Goal: Find specific page/section: Find specific page/section

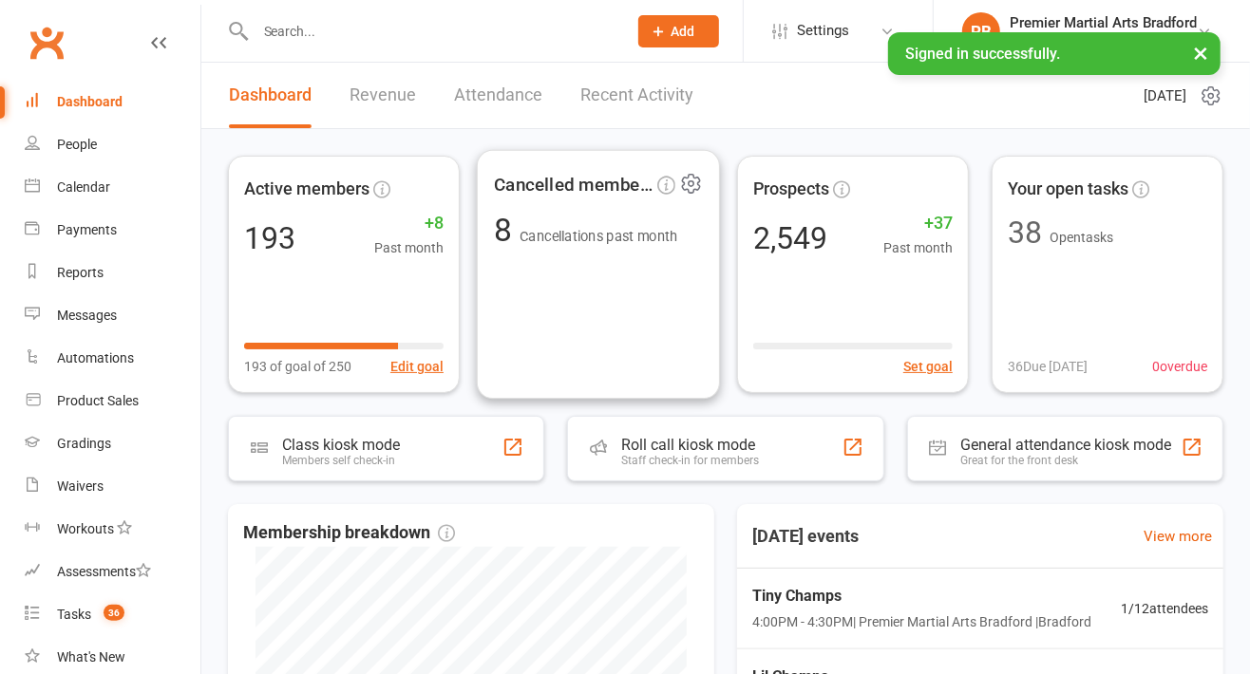
click at [350, 35] on input "text" at bounding box center [432, 31] width 364 height 27
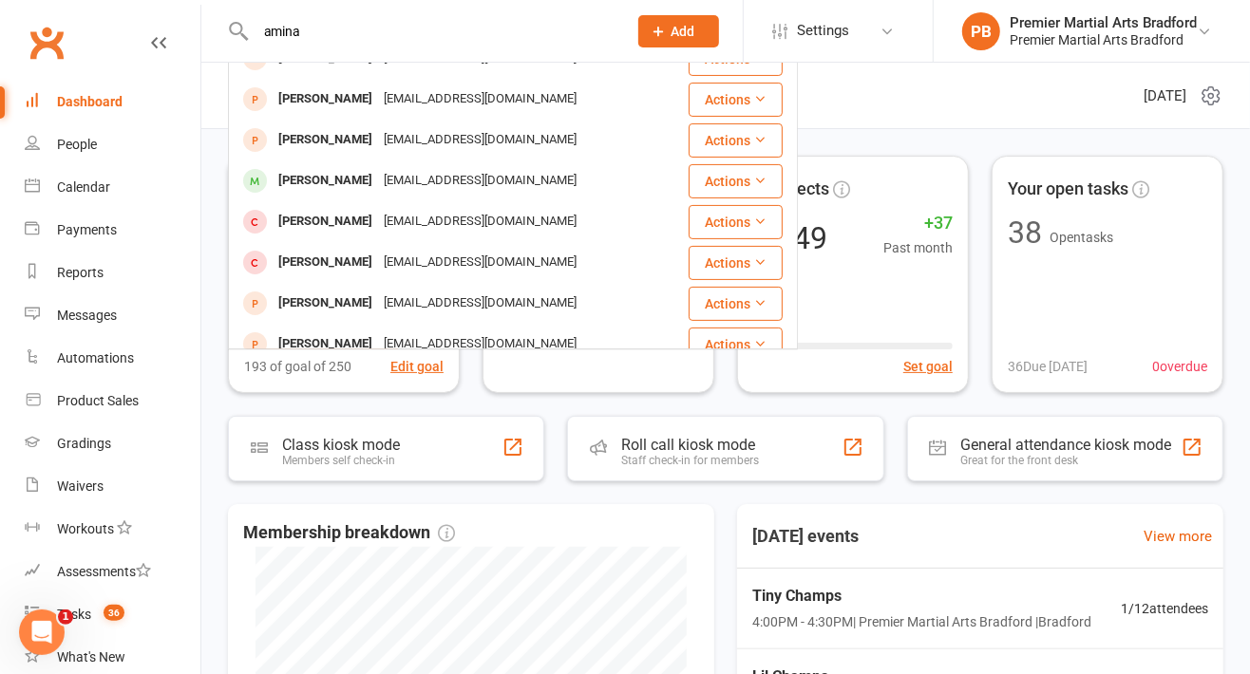
scroll to position [237, 0]
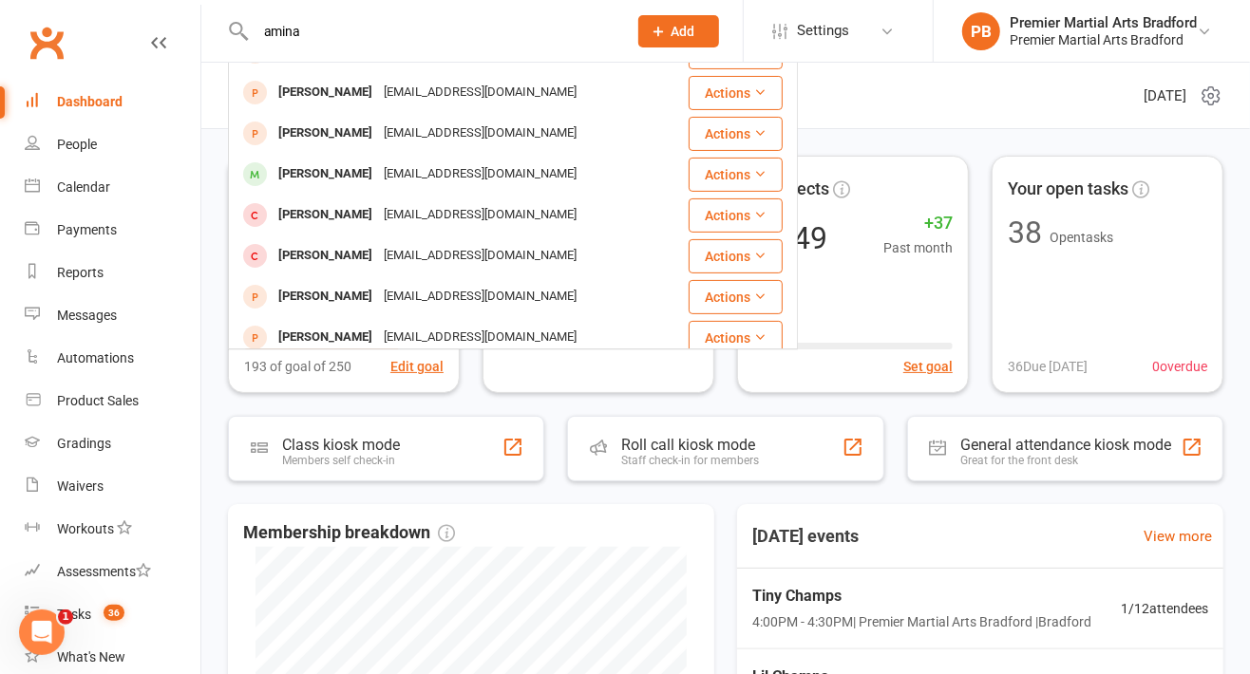
type input "amina"
click at [447, 180] on div "[EMAIL_ADDRESS][DOMAIN_NAME]" at bounding box center [480, 175] width 204 height 28
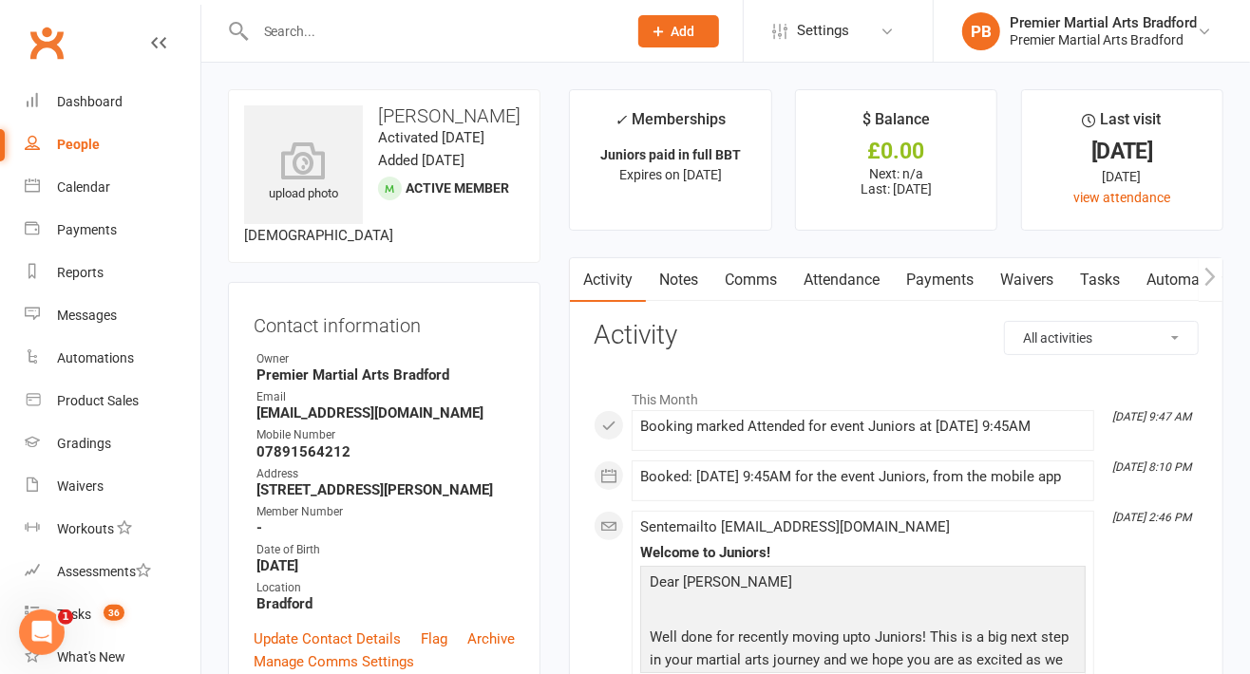
click at [461, 28] on input "text" at bounding box center [432, 31] width 364 height 27
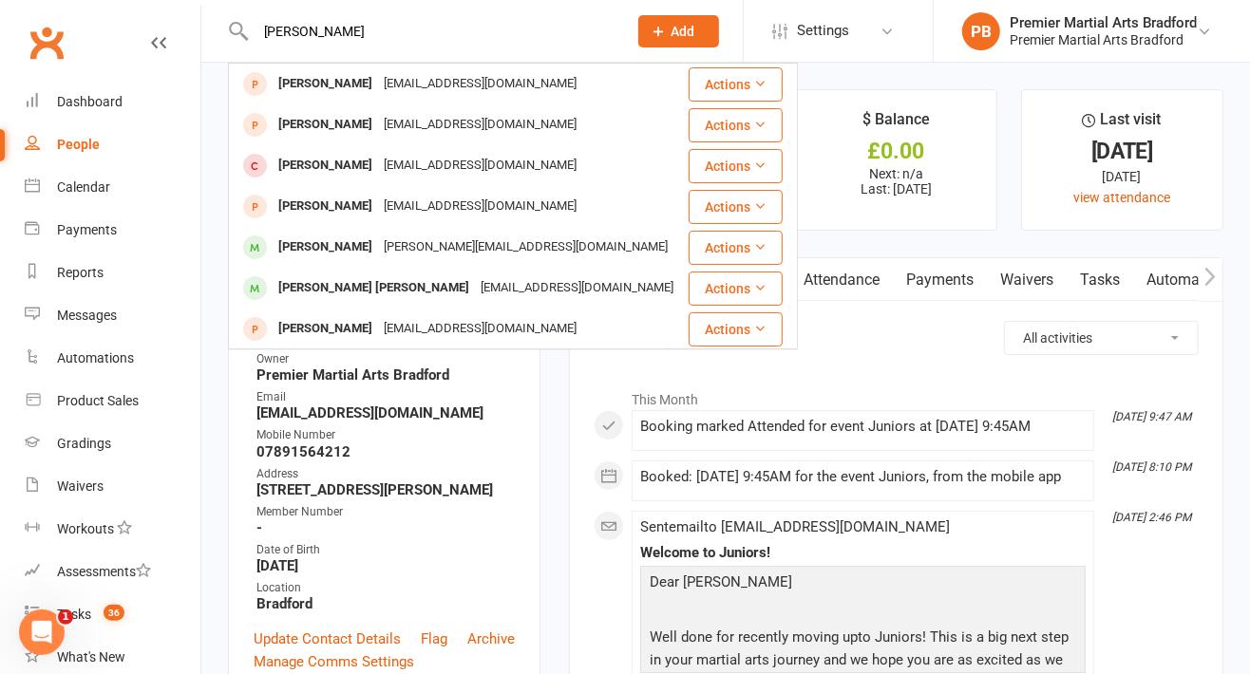
type input "[PERSON_NAME]"
click at [475, 286] on div "[EMAIL_ADDRESS][DOMAIN_NAME]" at bounding box center [577, 288] width 204 height 28
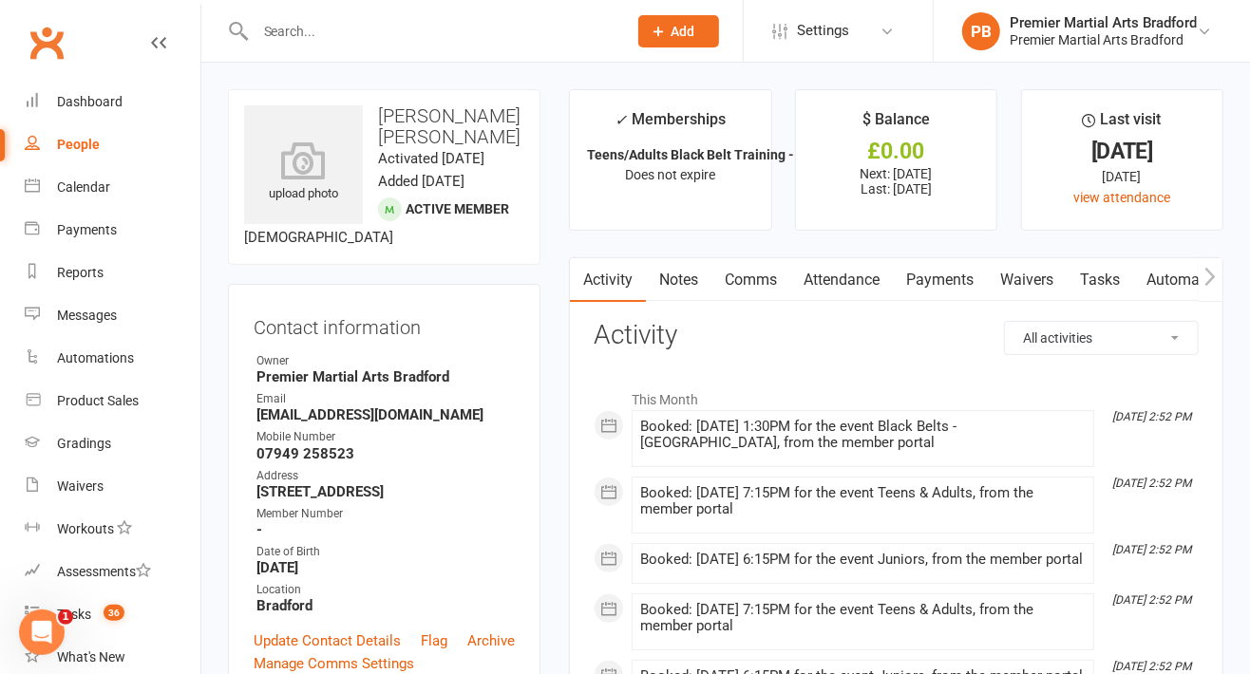
click at [380, 38] on input "text" at bounding box center [432, 31] width 364 height 27
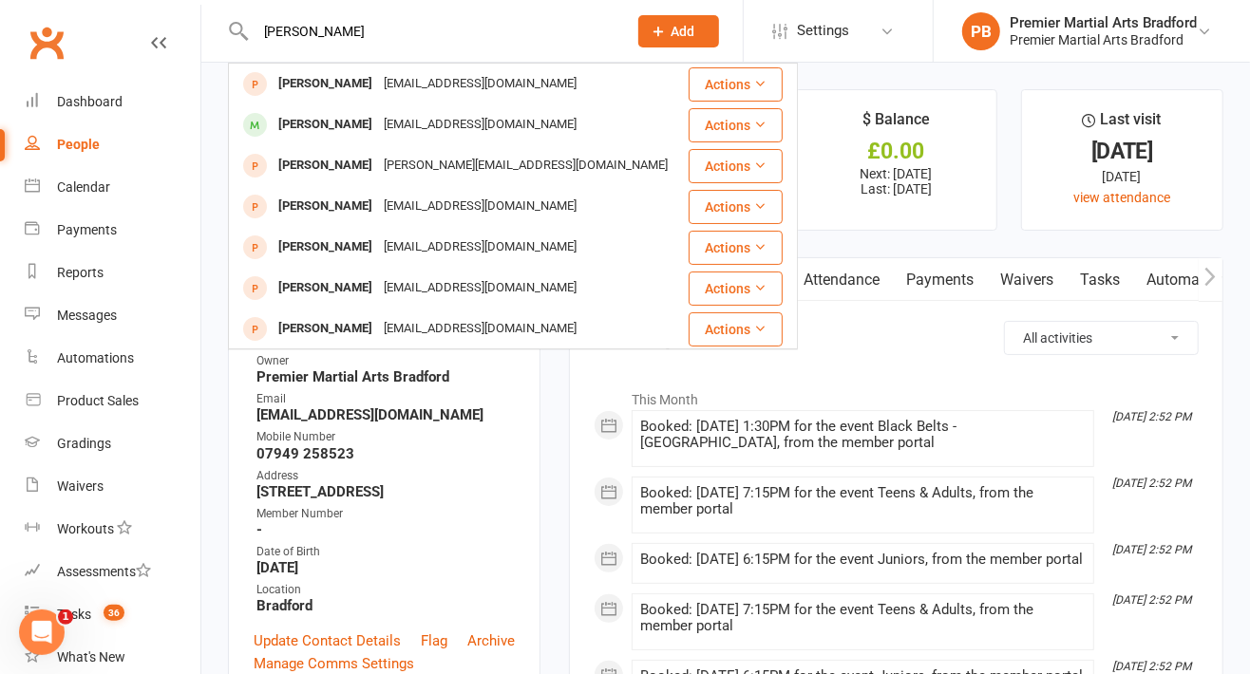
type input "[PERSON_NAME]"
click at [402, 128] on div "[EMAIL_ADDRESS][DOMAIN_NAME]" at bounding box center [480, 125] width 204 height 28
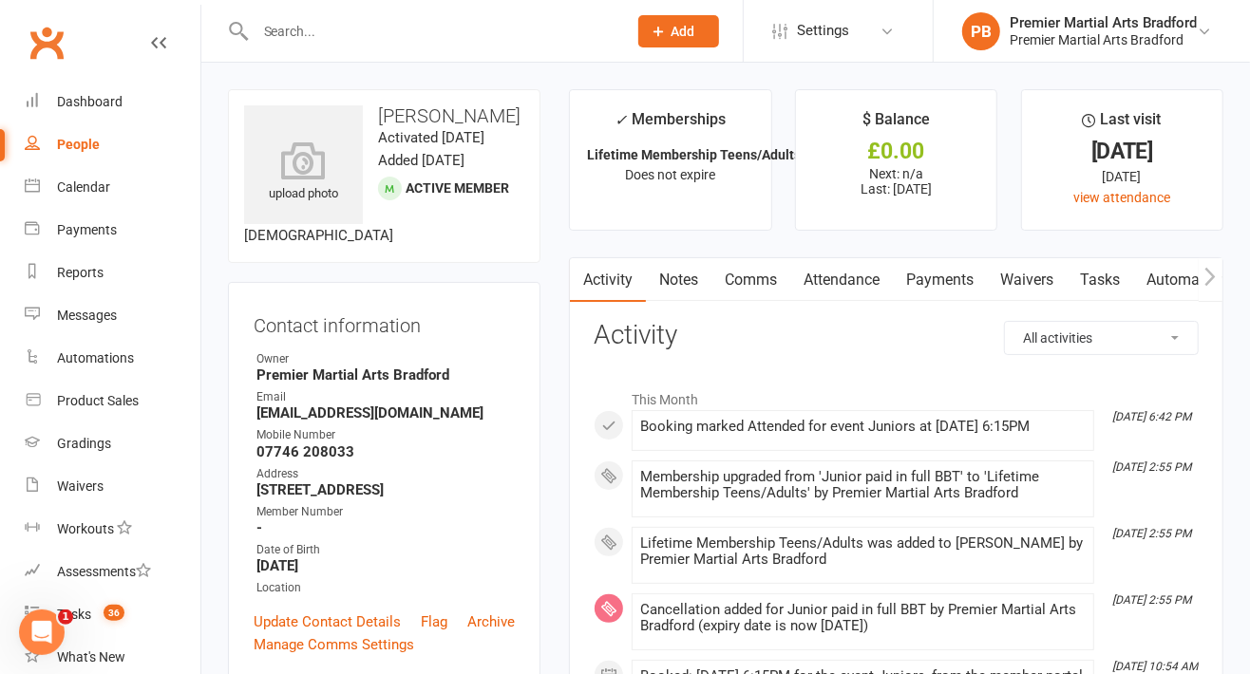
click at [425, 24] on input "text" at bounding box center [432, 31] width 364 height 27
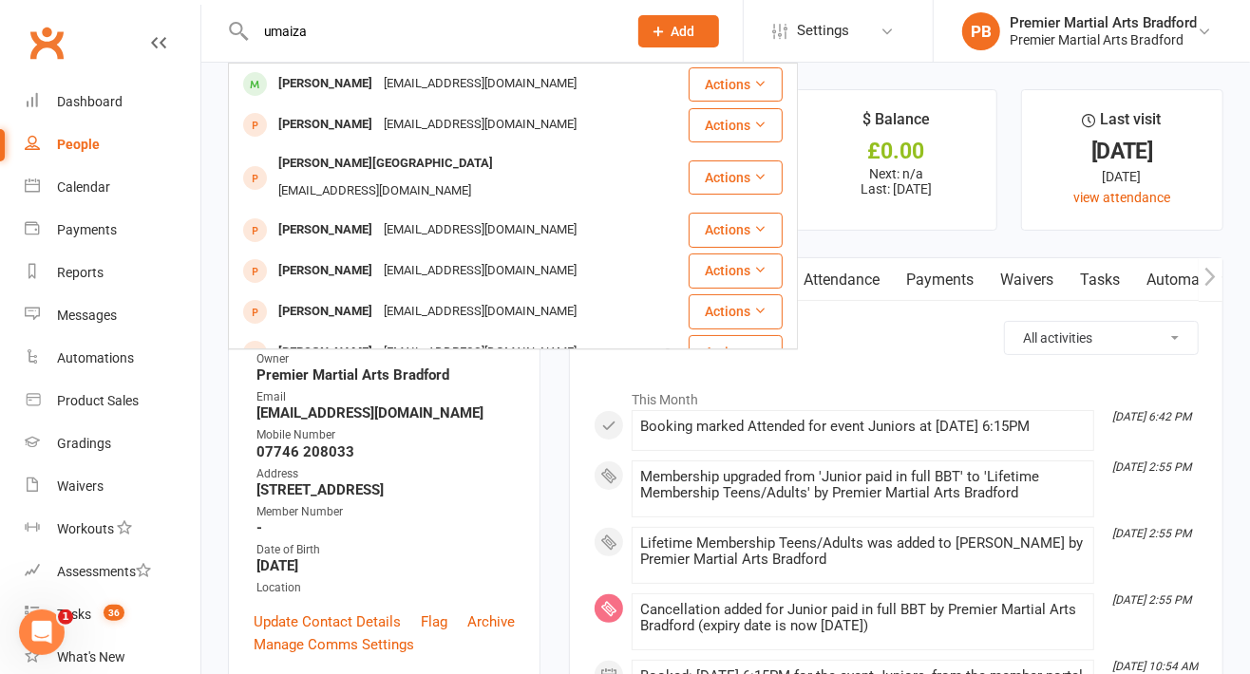
type input "umaiza"
click at [428, 81] on div "[EMAIL_ADDRESS][DOMAIN_NAME]" at bounding box center [480, 84] width 204 height 28
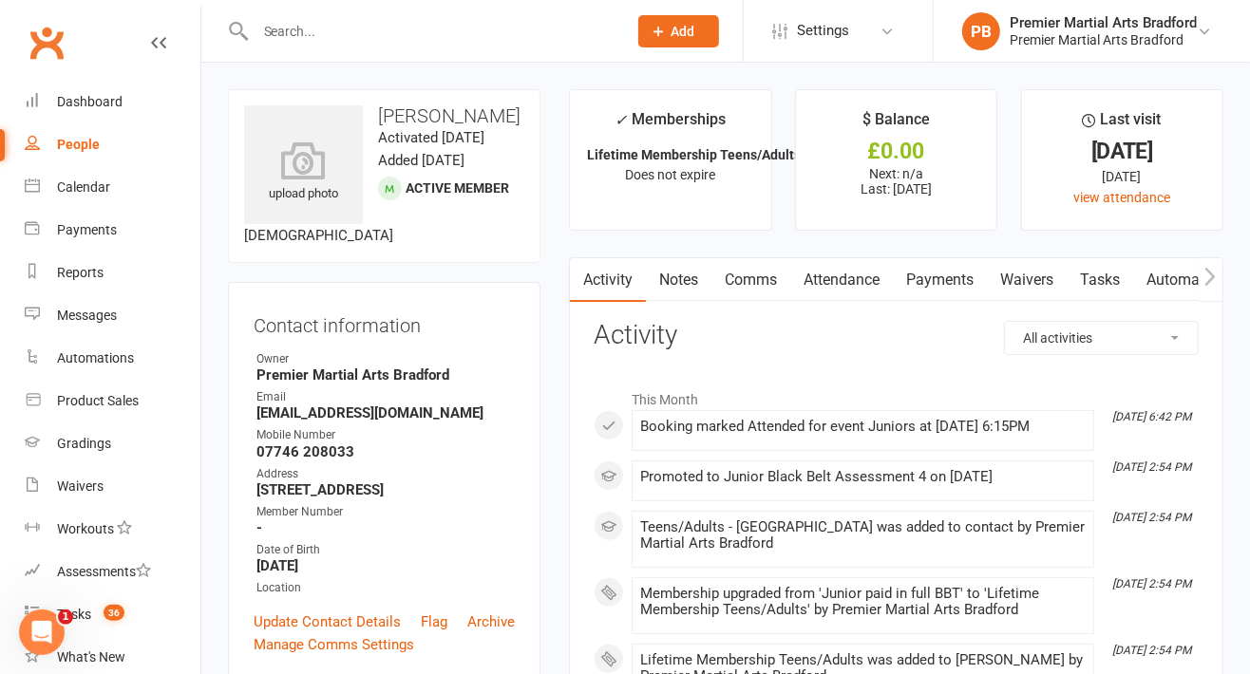
click at [363, 28] on input "text" at bounding box center [432, 31] width 364 height 27
